Goal: Information Seeking & Learning: Learn about a topic

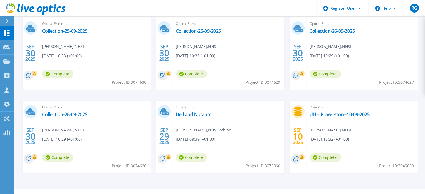
scroll to position [106, 0]
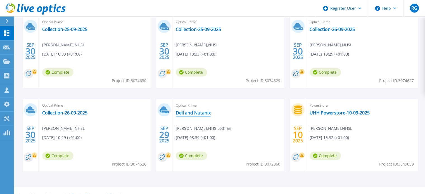
click at [197, 113] on link "Dell and Nutanix" at bounding box center [193, 113] width 35 height 6
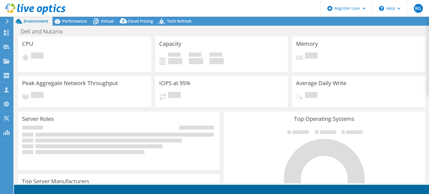
select select "USD"
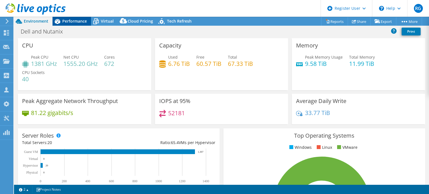
click at [75, 19] on span "Performance" at bounding box center [74, 20] width 25 height 5
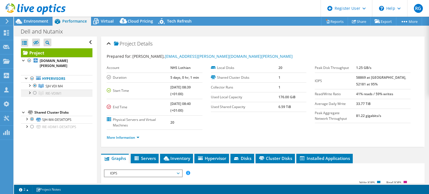
click at [36, 92] on div at bounding box center [35, 93] width 6 height 7
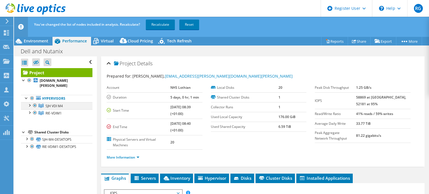
click at [35, 106] on div at bounding box center [35, 105] width 6 height 7
click at [163, 23] on link "Recalculate" at bounding box center [160, 25] width 29 height 10
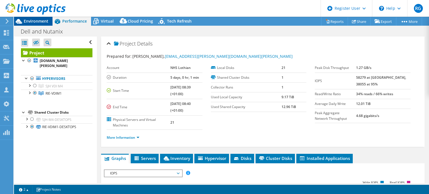
click at [32, 23] on span "Environment" at bounding box center [36, 20] width 25 height 5
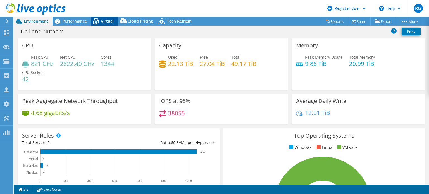
click at [104, 22] on span "Virtual" at bounding box center [107, 20] width 13 height 5
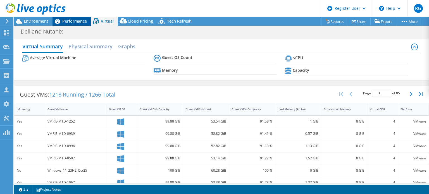
click at [74, 20] on span "Performance" at bounding box center [74, 20] width 25 height 5
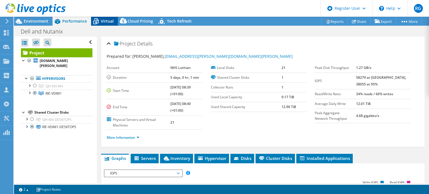
click at [105, 20] on span "Virtual" at bounding box center [107, 20] width 13 height 5
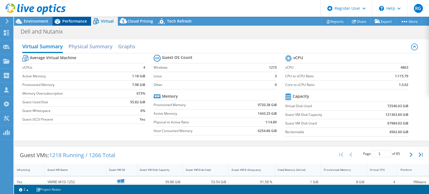
click at [72, 20] on span "Performance" at bounding box center [74, 20] width 25 height 5
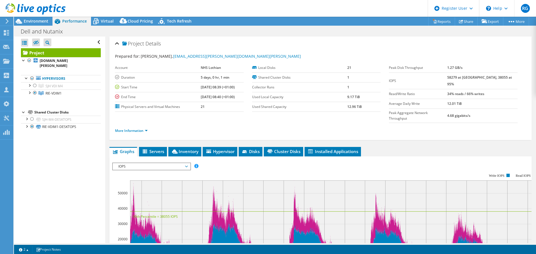
click at [181, 163] on span "IOPS" at bounding box center [152, 166] width 72 height 7
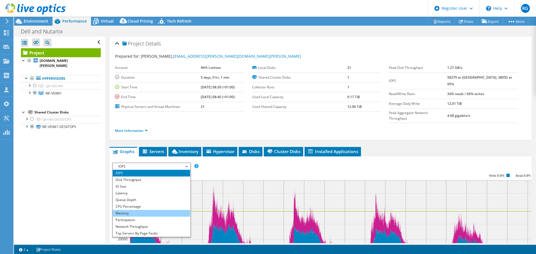
click at [155, 194] on li "Memory" at bounding box center [151, 213] width 77 height 7
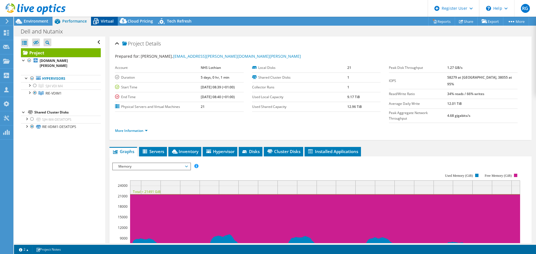
click at [108, 20] on span "Virtual" at bounding box center [107, 20] width 13 height 5
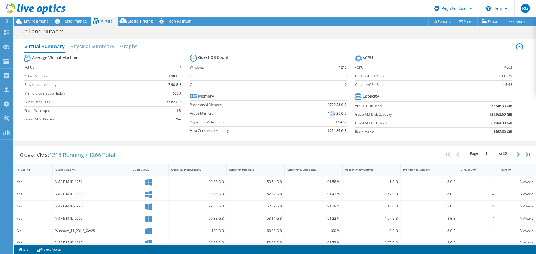
drag, startPoint x: 328, startPoint y: 114, endPoint x: 331, endPoint y: 114, distance: 3.1
click at [331, 114] on b "1443.25 GiB" at bounding box center [337, 114] width 19 height 6
click at [330, 112] on b "1443.25 GiB" at bounding box center [337, 114] width 19 height 6
click at [74, 22] on span "Performance" at bounding box center [74, 20] width 25 height 5
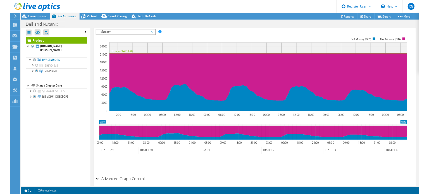
scroll to position [137, 0]
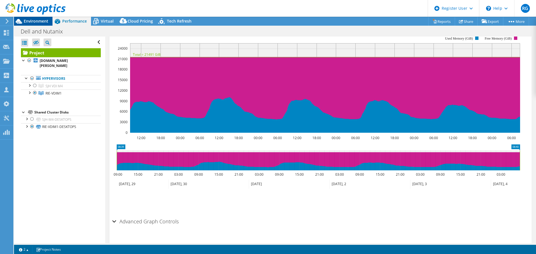
click at [31, 20] on span "Environment" at bounding box center [36, 20] width 25 height 5
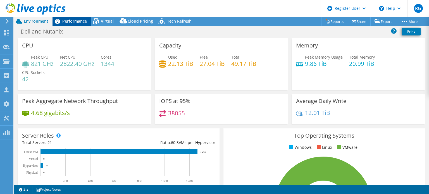
click at [74, 23] on span "Performance" at bounding box center [74, 20] width 25 height 5
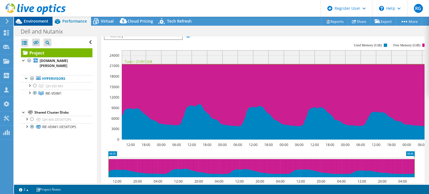
click at [38, 19] on span "Environment" at bounding box center [36, 20] width 25 height 5
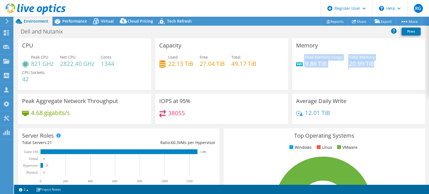
drag, startPoint x: 424, startPoint y: 63, endPoint x: 424, endPoint y: 36, distance: 27.4
click at [424, 36] on div "Project Actions Project Actions Reports Share Export vSAN ReadyNode Sizer" at bounding box center [221, 105] width 415 height 177
click at [386, 71] on div "Peak Memory Usage 9.86 TiB Total Memory 20.99 TiB" at bounding box center [358, 63] width 125 height 18
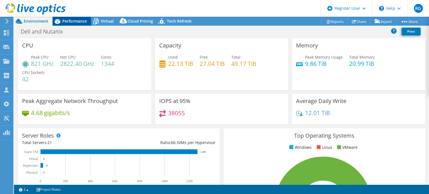
click at [73, 21] on span "Performance" at bounding box center [74, 20] width 25 height 5
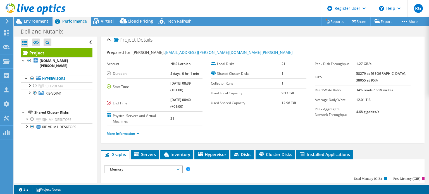
scroll to position [0, 0]
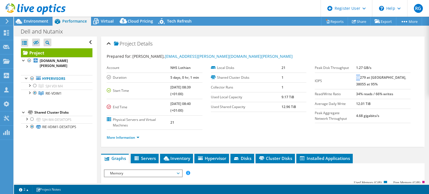
drag, startPoint x: 366, startPoint y: 76, endPoint x: 369, endPoint y: 75, distance: 3.1
click at [369, 75] on b "58279 at [GEOGRAPHIC_DATA], 38055 at 95%" at bounding box center [381, 80] width 50 height 11
